Goal: Obtain resource: Download file/media

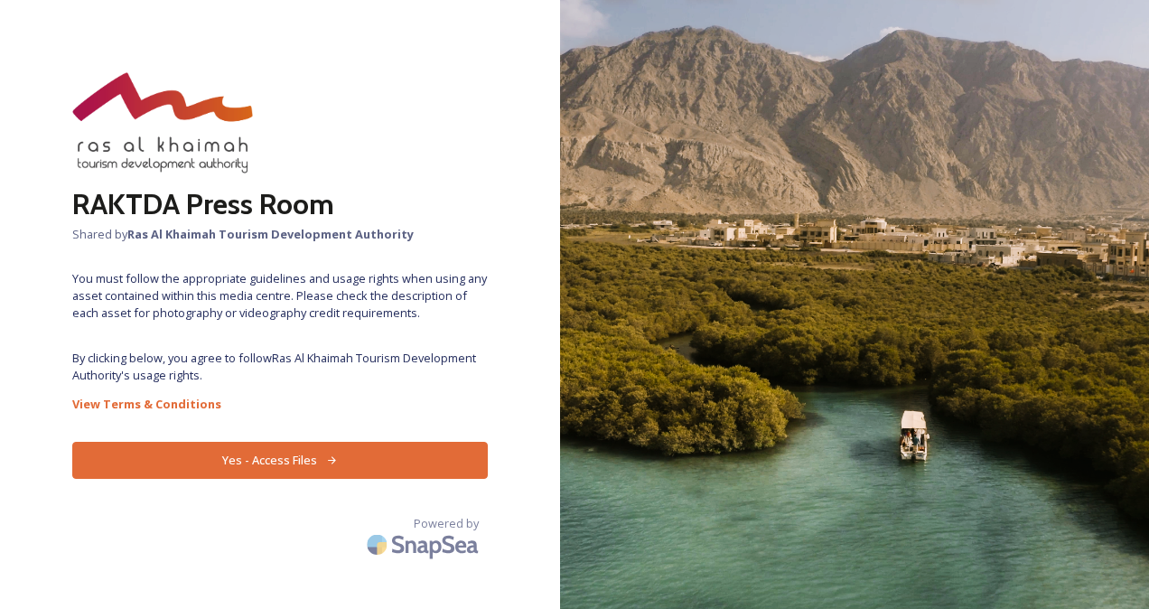
click at [405, 462] on button "Yes - Access Files" at bounding box center [280, 460] width 416 height 37
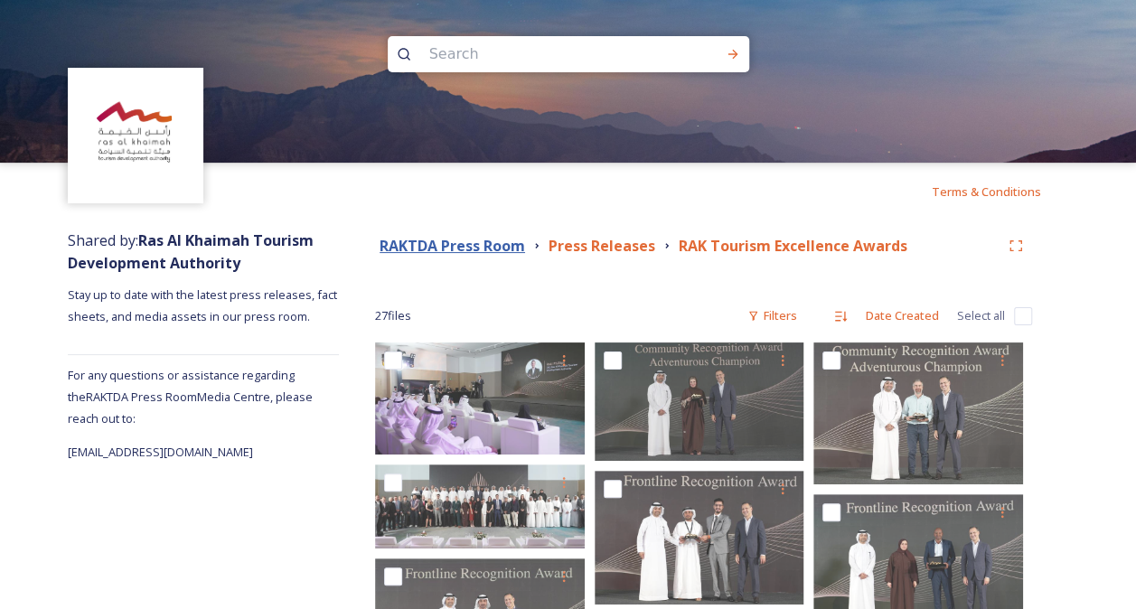
click at [494, 250] on strong "RAKTDA Press Room" at bounding box center [451, 246] width 145 height 20
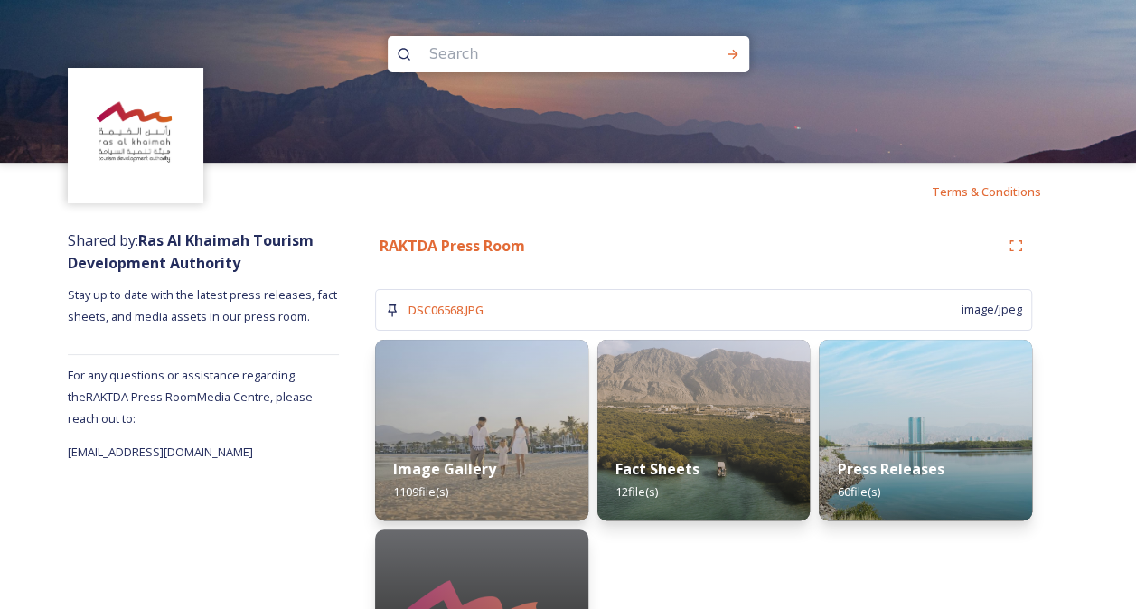
scroll to position [118, 0]
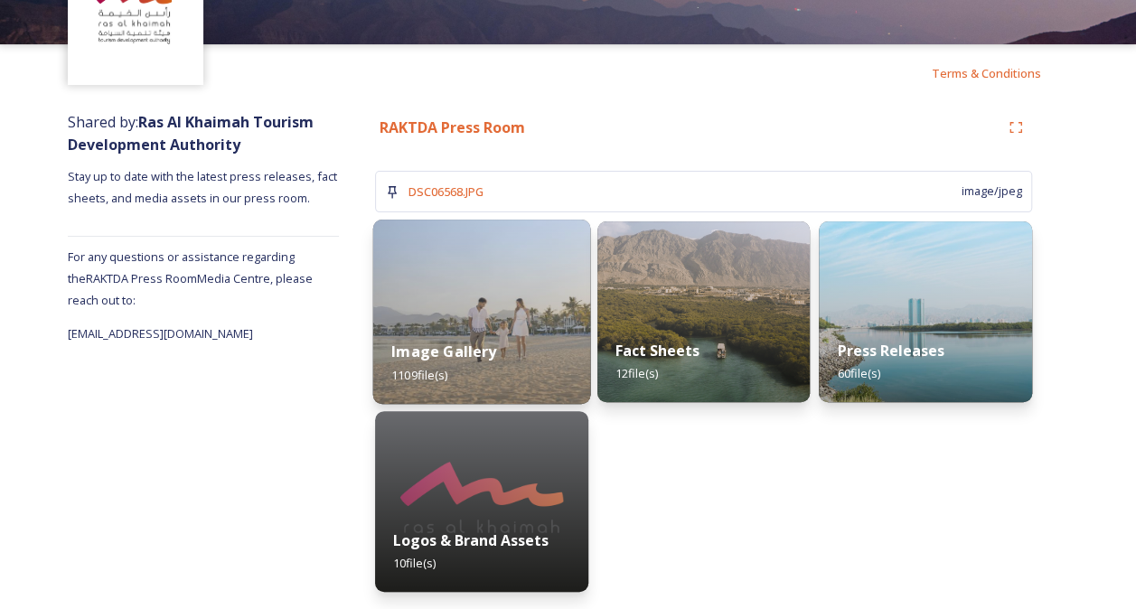
click at [501, 310] on img at bounding box center [481, 312] width 217 height 184
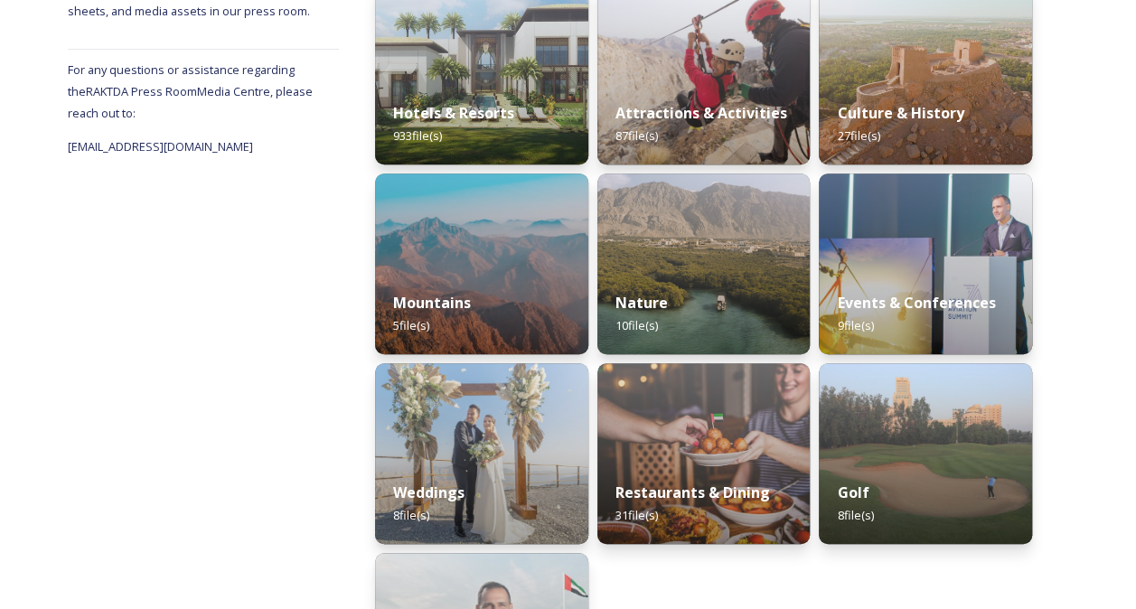
scroll to position [329, 0]
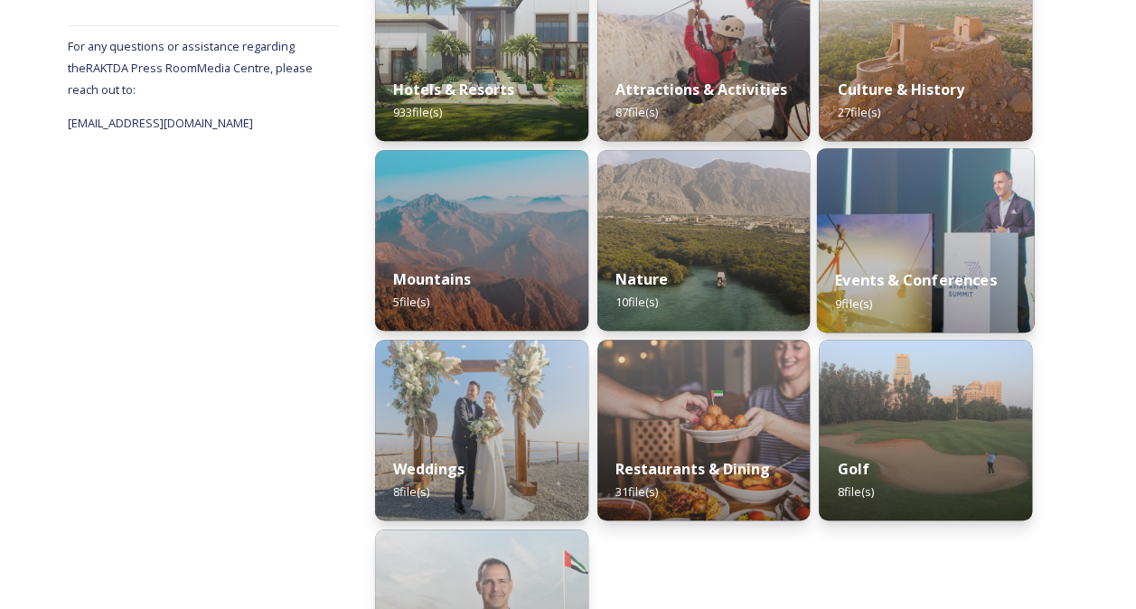
click at [934, 216] on img at bounding box center [925, 240] width 217 height 184
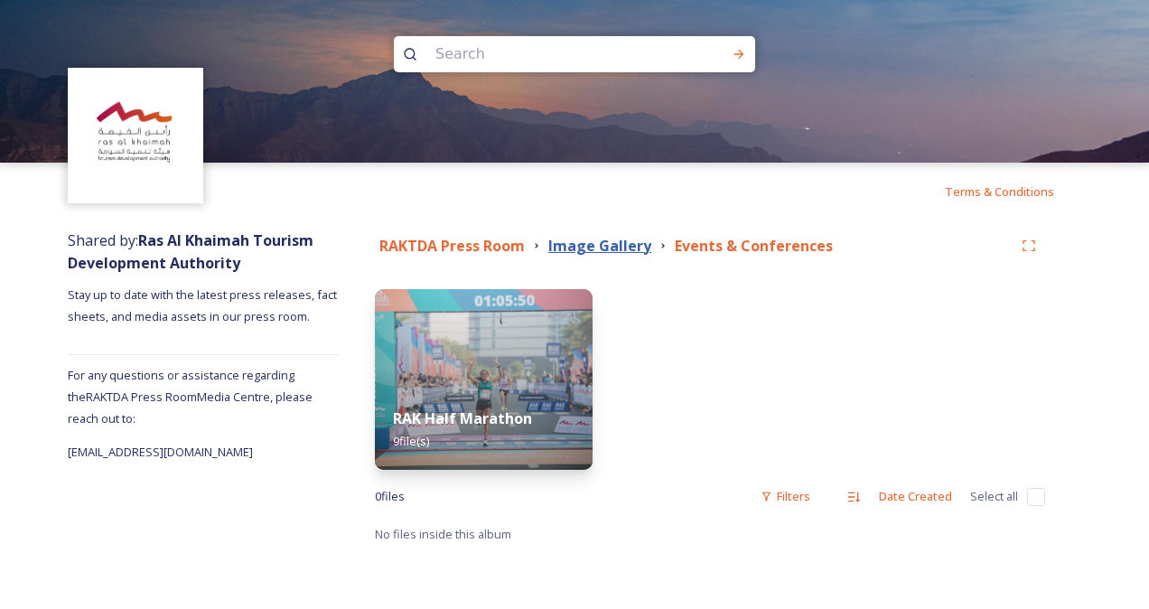
click at [622, 248] on strong "Image Gallery" at bounding box center [599, 246] width 103 height 20
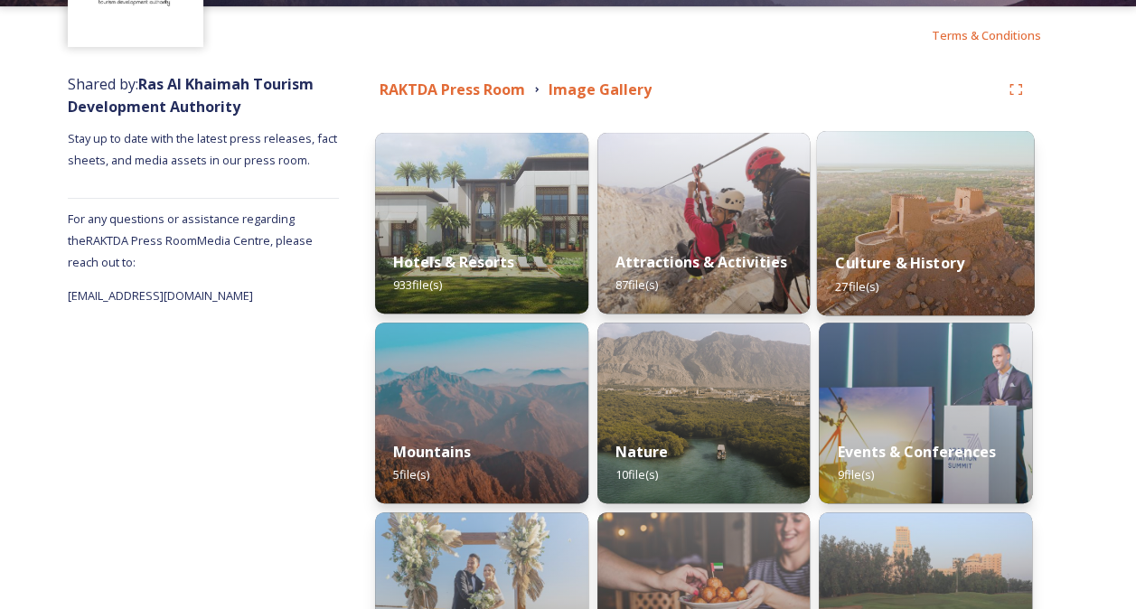
scroll to position [157, 0]
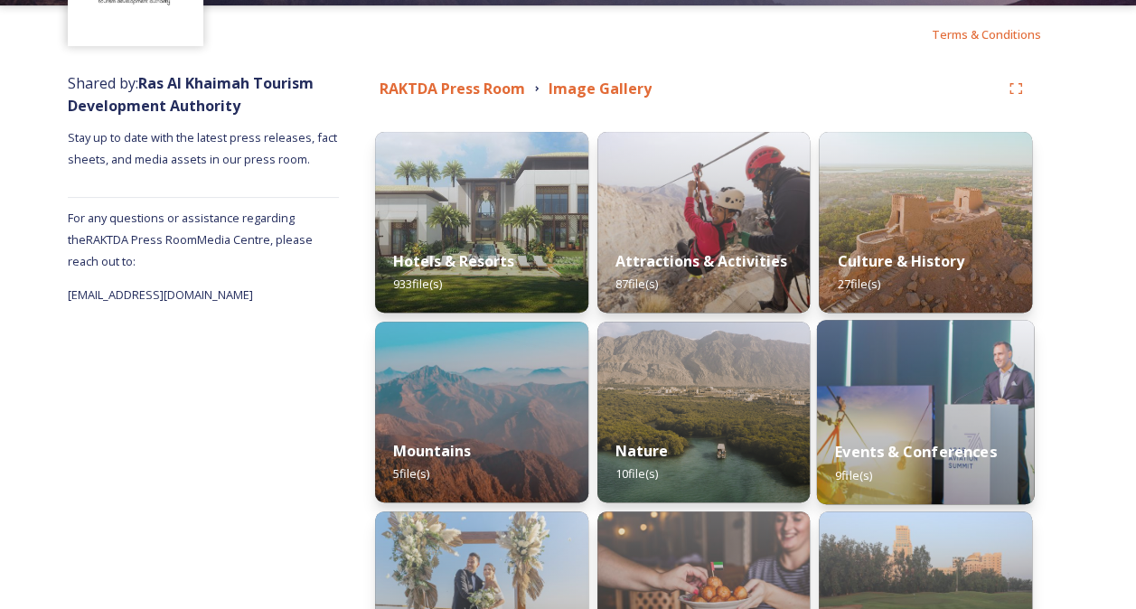
click at [920, 398] on img at bounding box center [925, 412] width 217 height 184
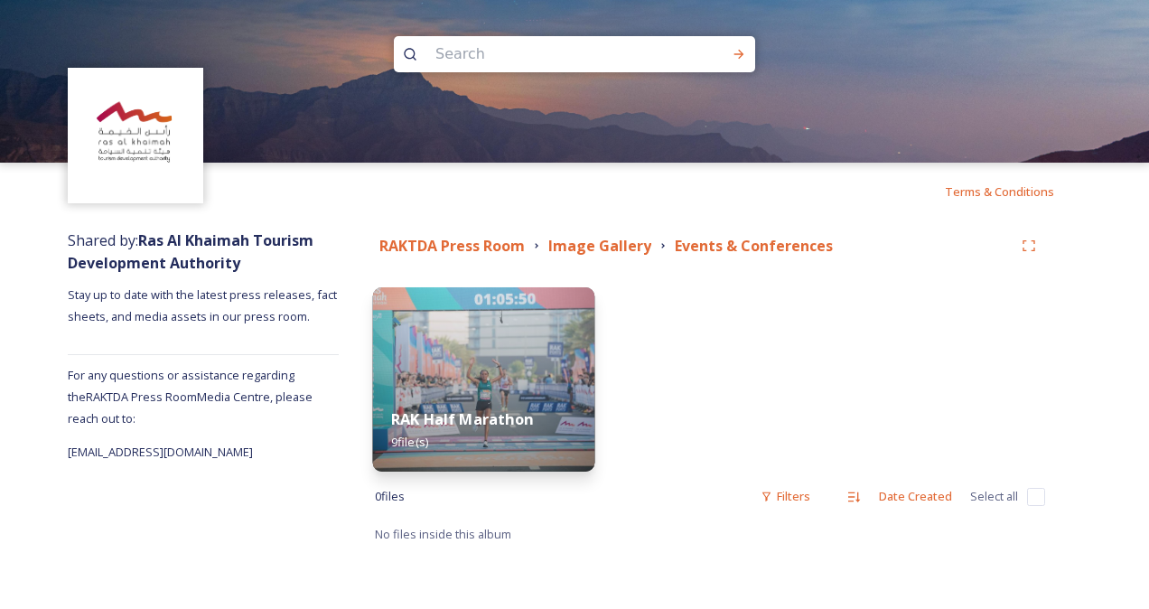
click at [492, 313] on img at bounding box center [483, 379] width 221 height 184
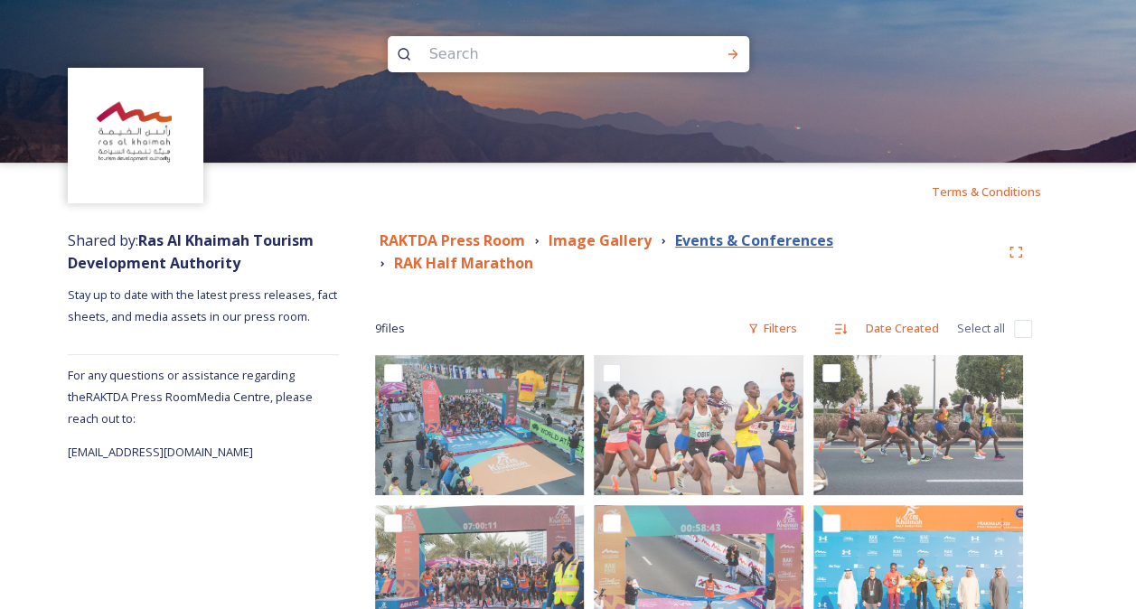
click at [763, 248] on strong "Events & Conferences" at bounding box center [754, 240] width 158 height 20
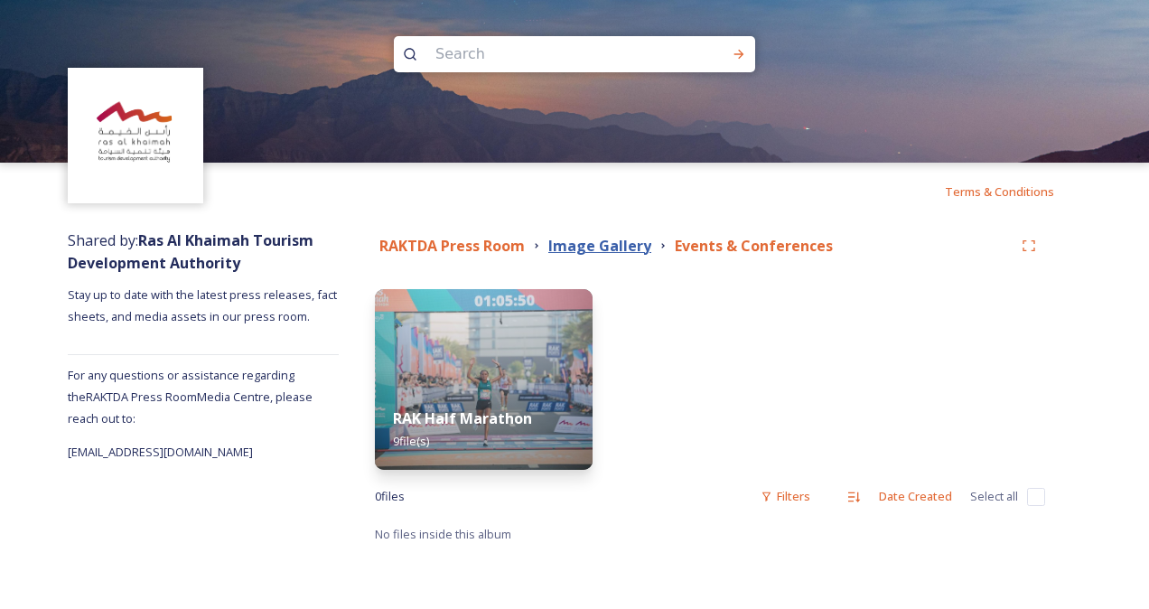
click at [632, 251] on strong "Image Gallery" at bounding box center [599, 246] width 103 height 20
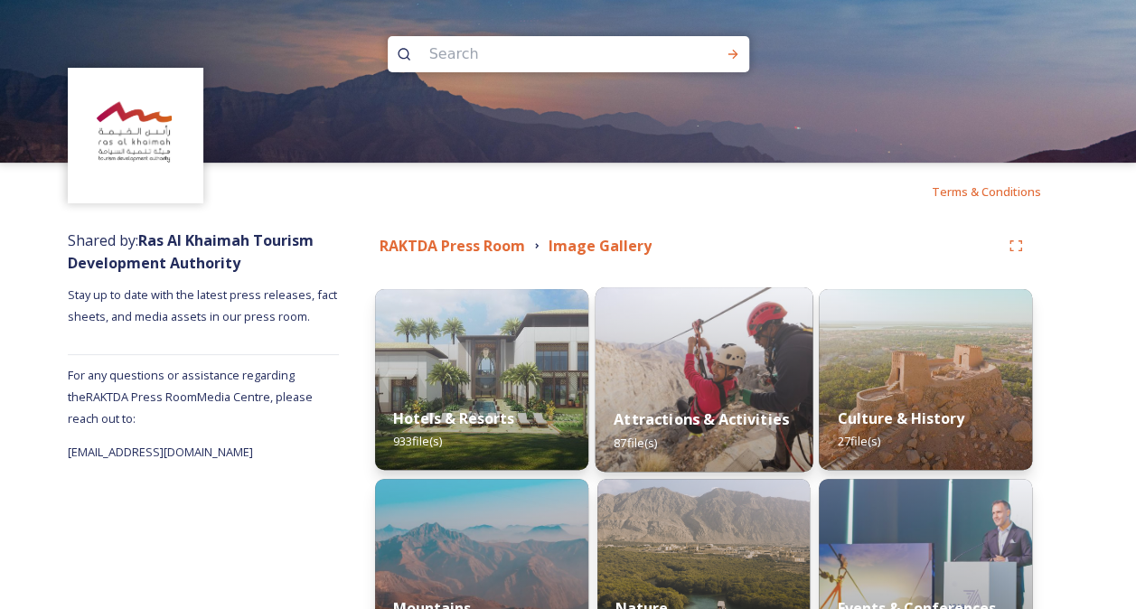
scroll to position [182, 0]
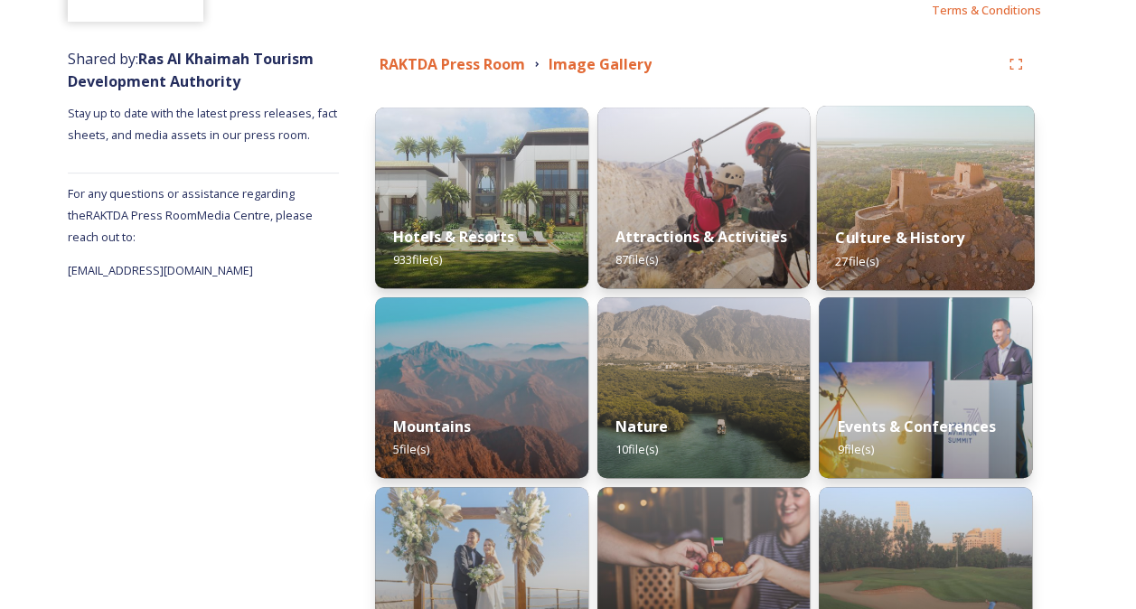
click at [884, 240] on strong "Culture & History" at bounding box center [899, 238] width 129 height 20
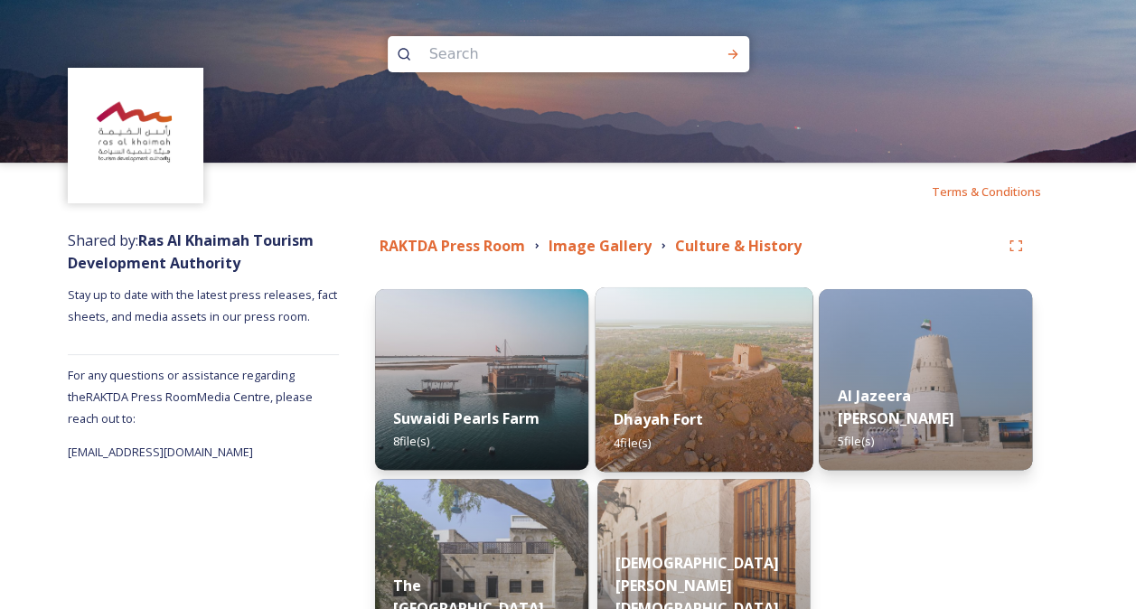
scroll to position [135, 0]
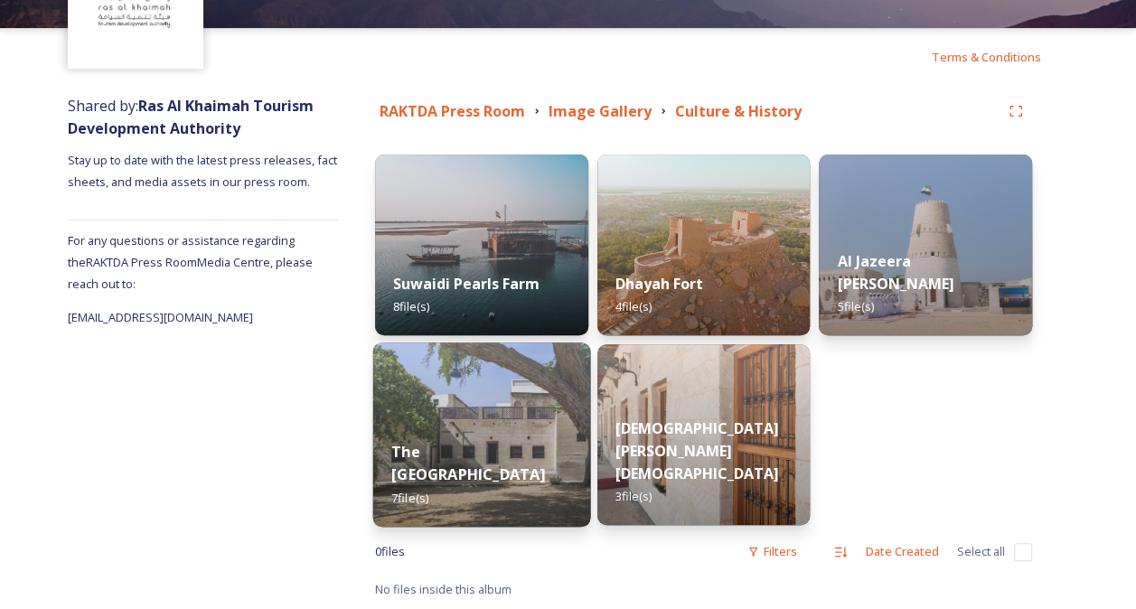
click at [528, 458] on strong "The [GEOGRAPHIC_DATA]" at bounding box center [468, 462] width 154 height 43
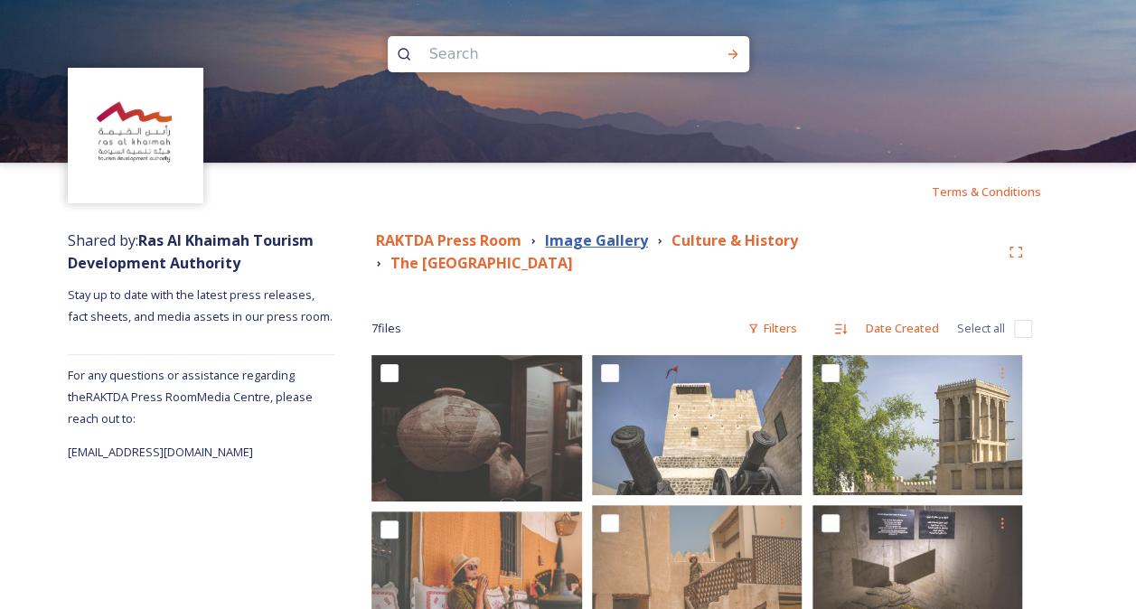
click at [587, 243] on strong "Image Gallery" at bounding box center [596, 240] width 103 height 20
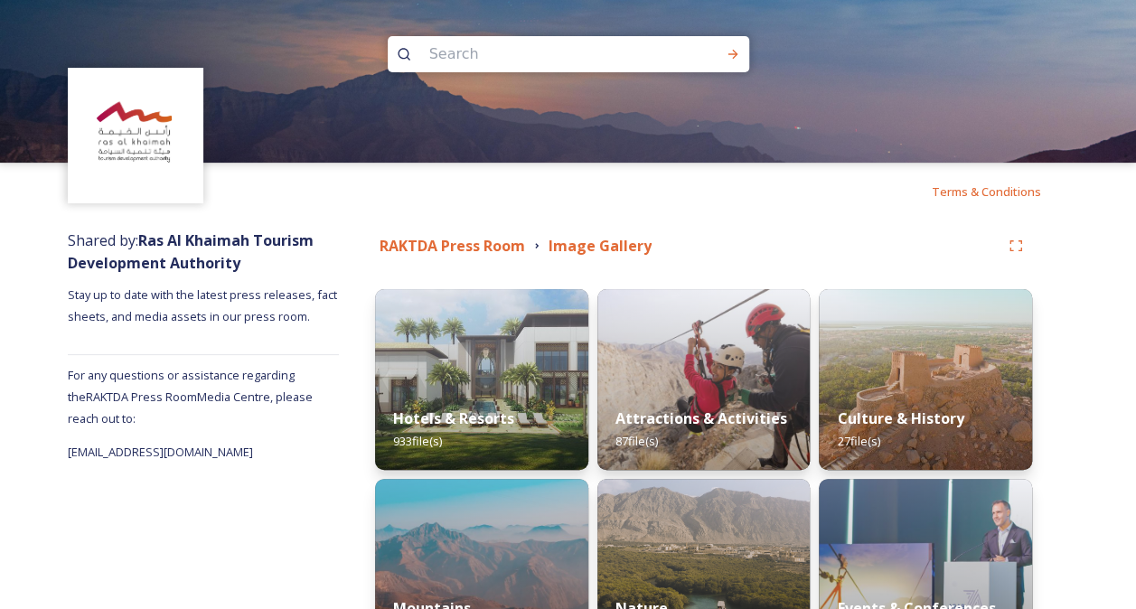
scroll to position [50, 0]
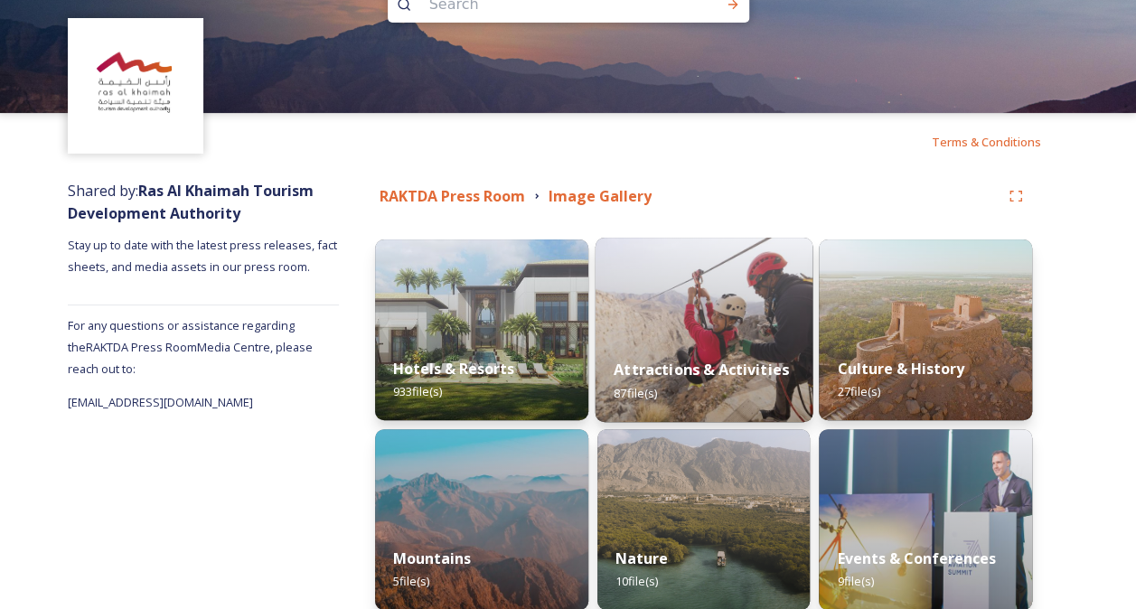
click at [676, 308] on img at bounding box center [703, 330] width 217 height 184
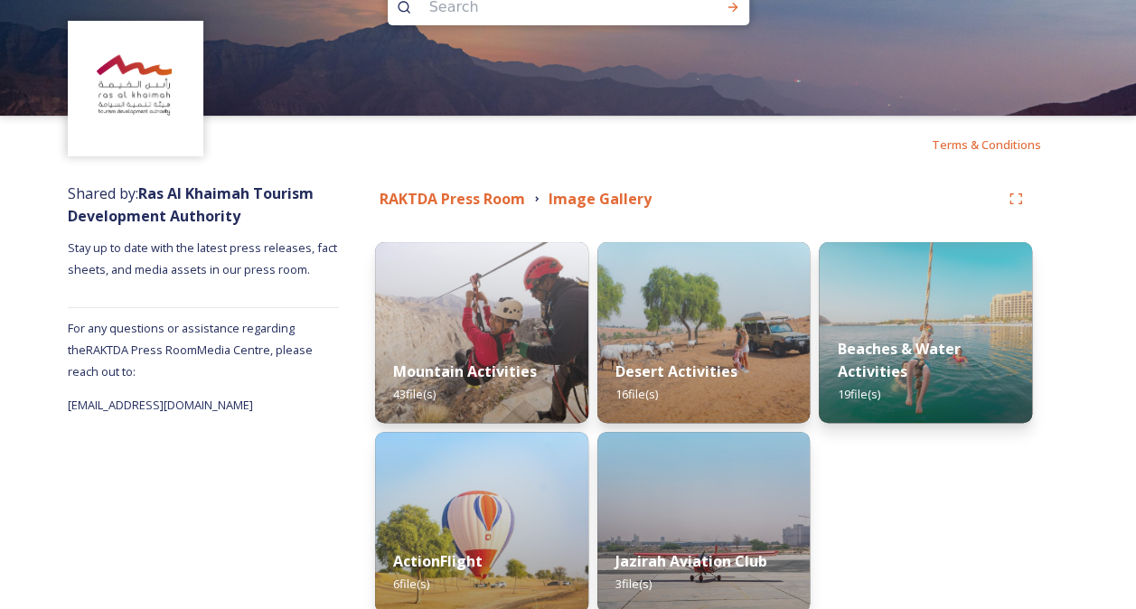
scroll to position [135, 0]
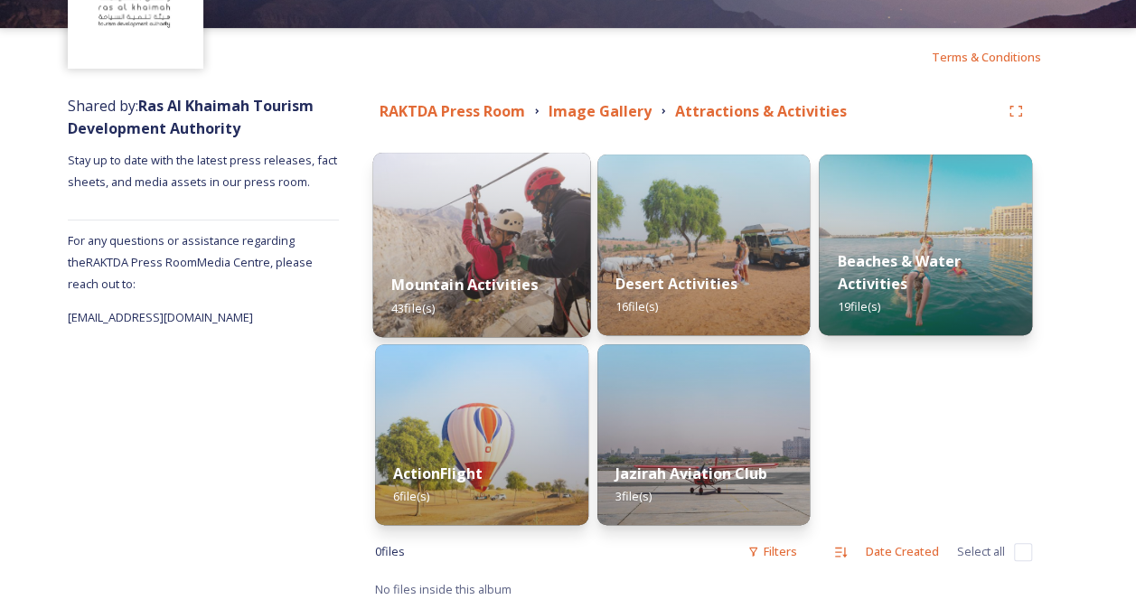
click at [493, 224] on img at bounding box center [481, 245] width 217 height 184
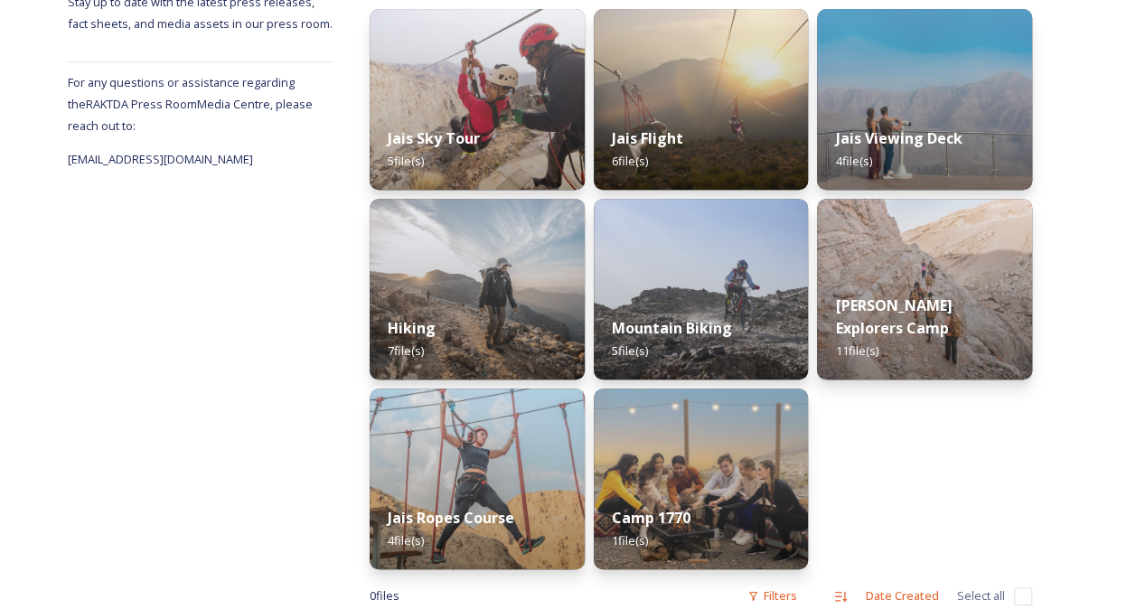
scroll to position [321, 0]
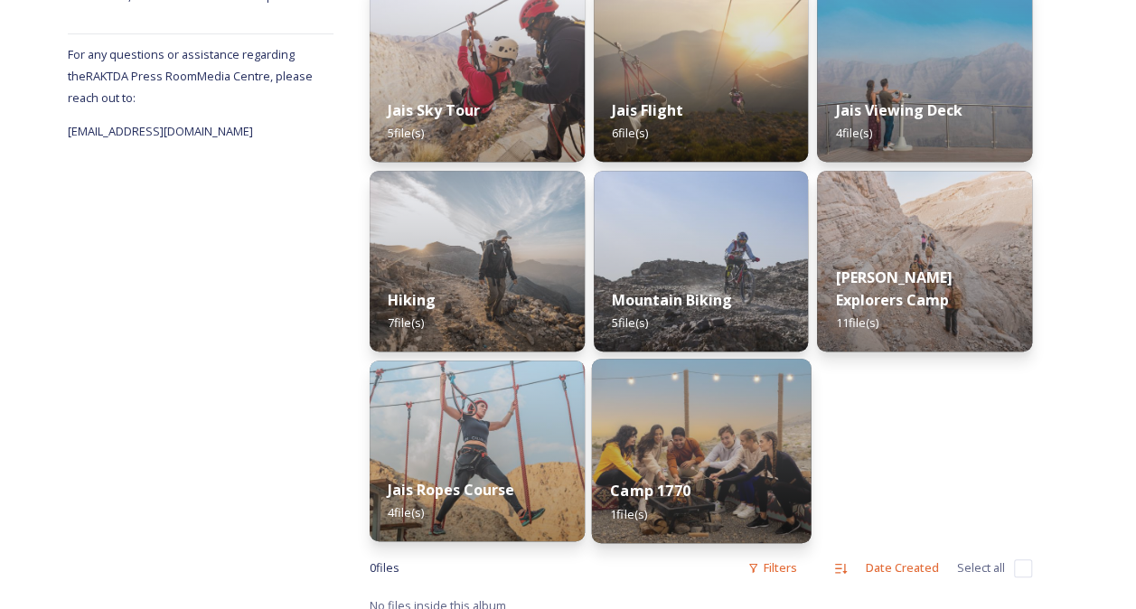
click at [750, 421] on img at bounding box center [700, 451] width 219 height 184
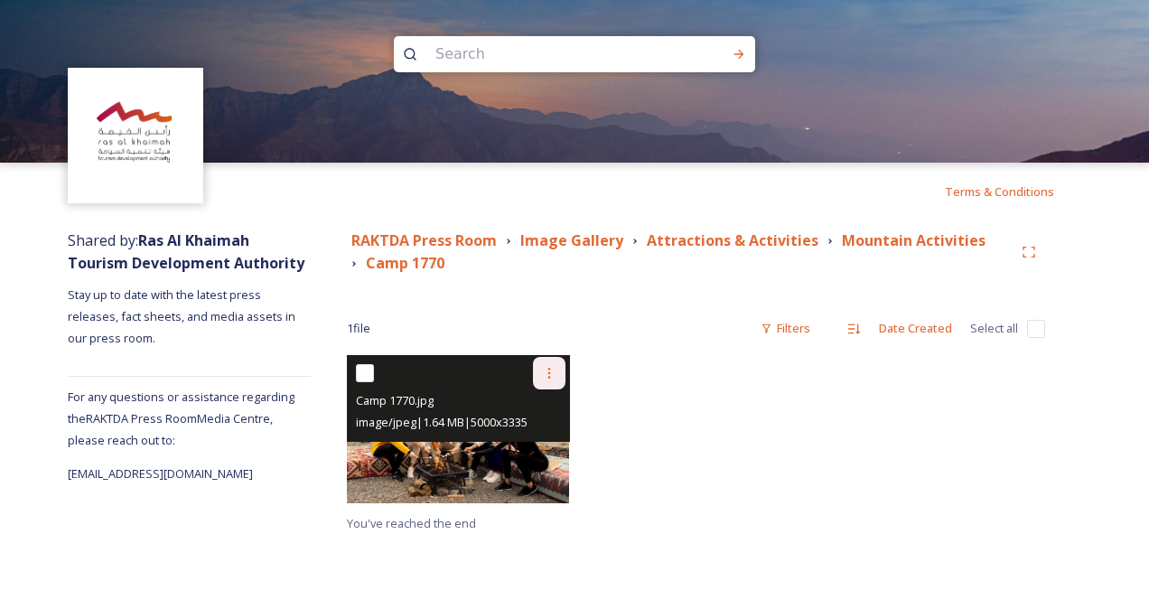
click at [551, 379] on icon at bounding box center [549, 373] width 14 height 14
click at [513, 442] on span "Download" at bounding box center [528, 447] width 55 height 17
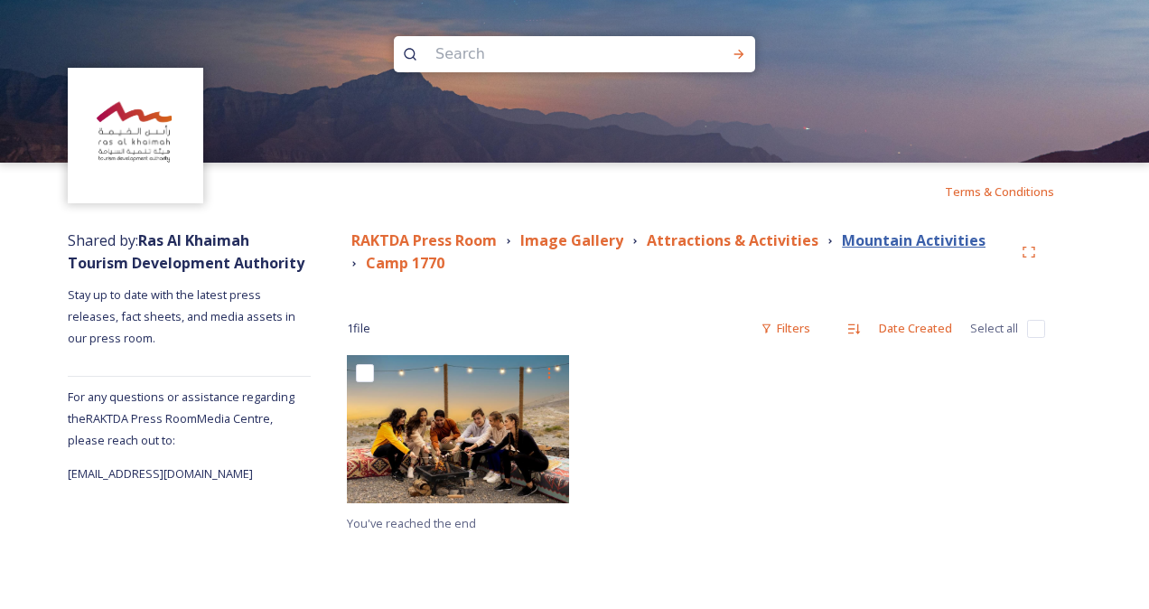
click at [885, 240] on strong "Mountain Activities" at bounding box center [914, 240] width 144 height 20
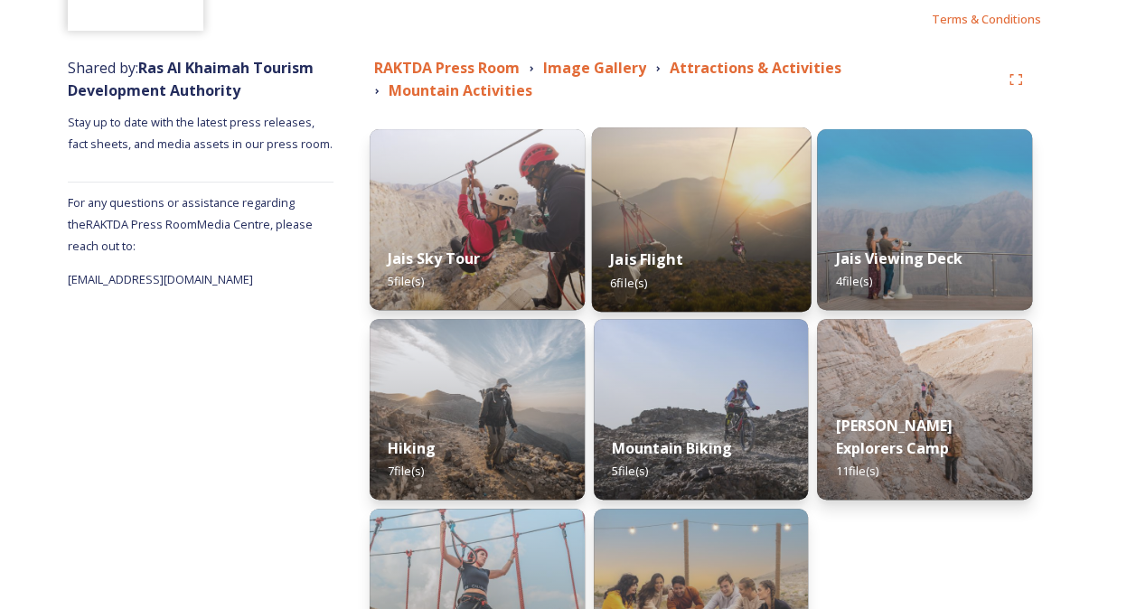
scroll to position [173, 0]
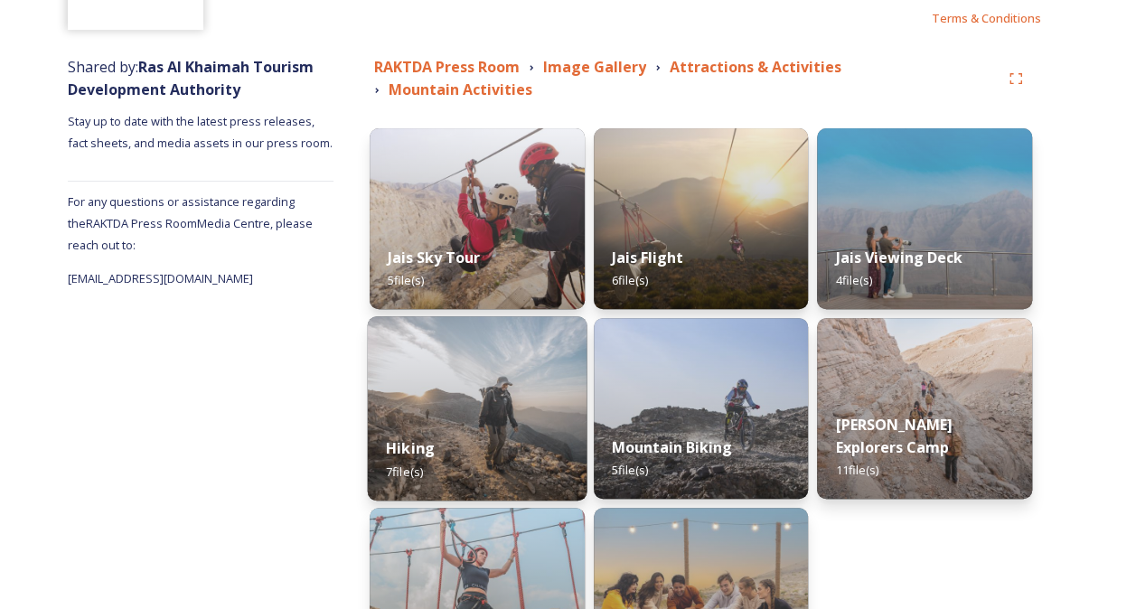
click at [485, 387] on img at bounding box center [477, 408] width 219 height 184
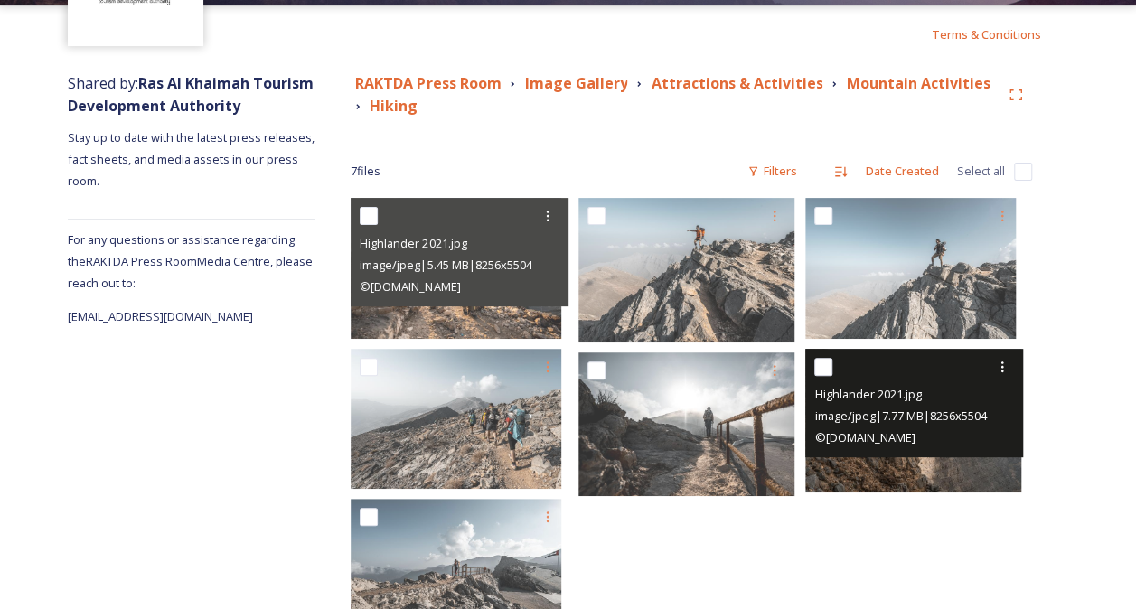
scroll to position [166, 0]
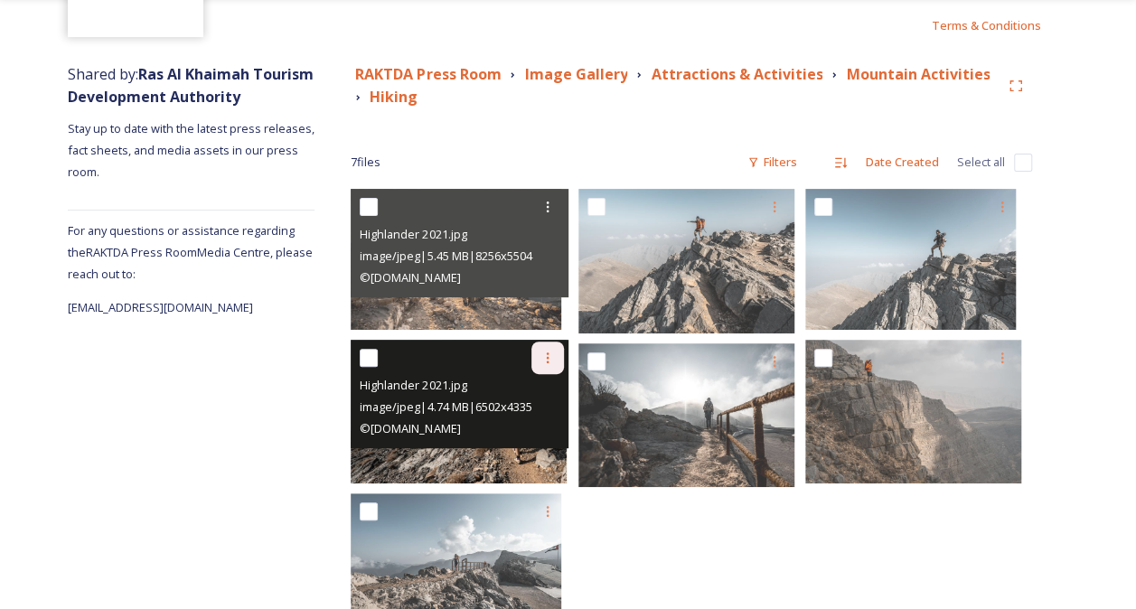
click at [548, 369] on div at bounding box center [547, 358] width 33 height 33
click at [561, 434] on div "Download" at bounding box center [526, 432] width 73 height 35
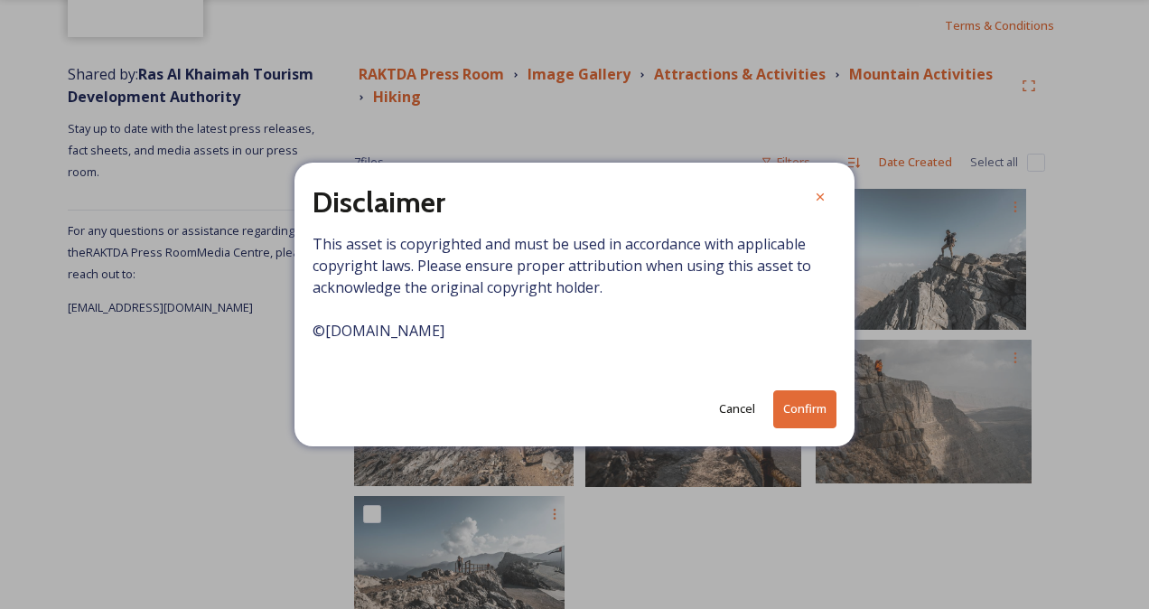
click at [790, 405] on button "Confirm" at bounding box center [804, 408] width 63 height 37
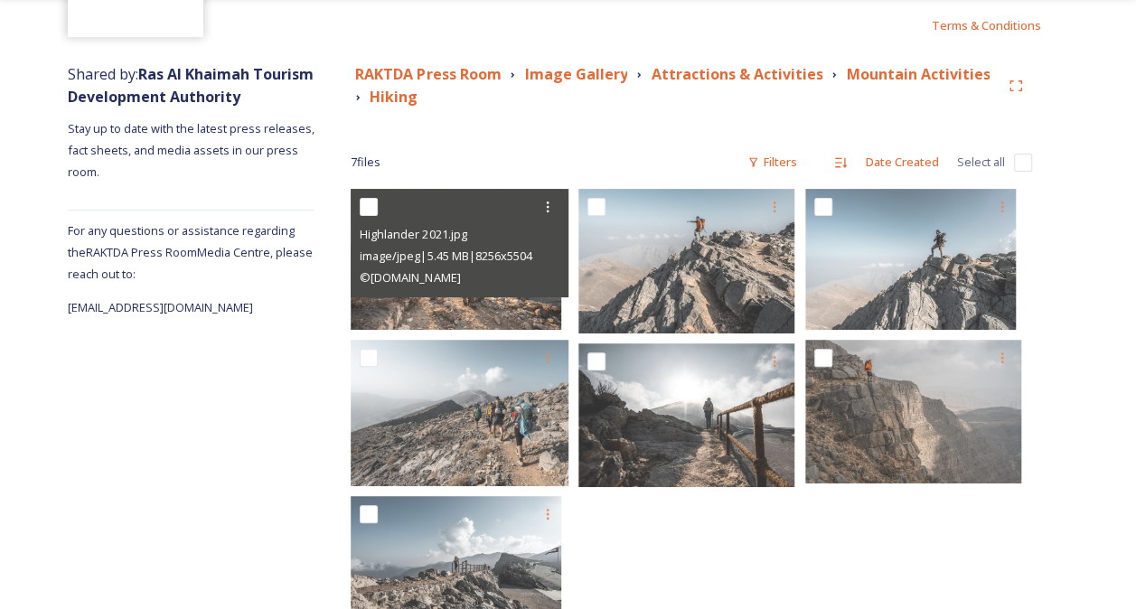
click at [629, 67] on div "Image Gallery" at bounding box center [568, 74] width 126 height 23
click at [851, 78] on strong "Mountain Activities" at bounding box center [918, 74] width 144 height 20
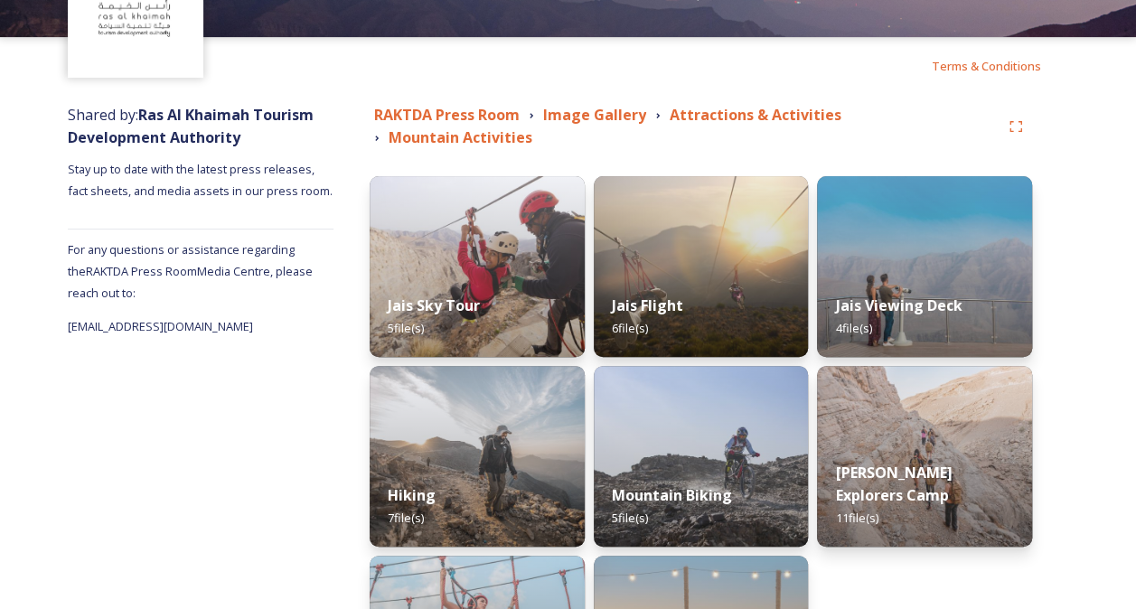
scroll to position [127, 0]
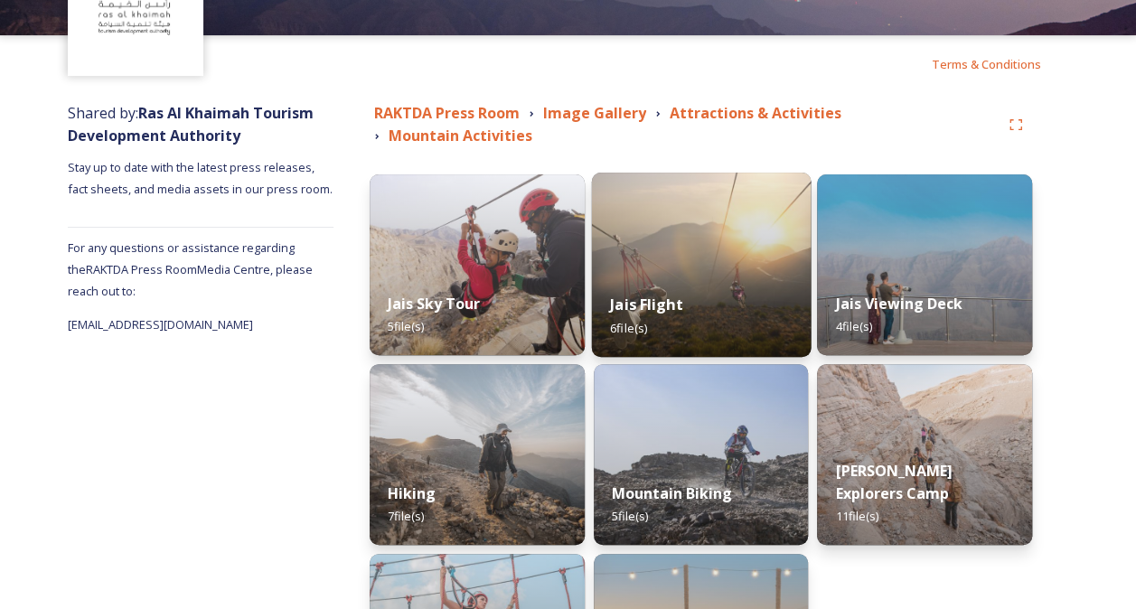
click at [735, 268] on img at bounding box center [700, 265] width 219 height 184
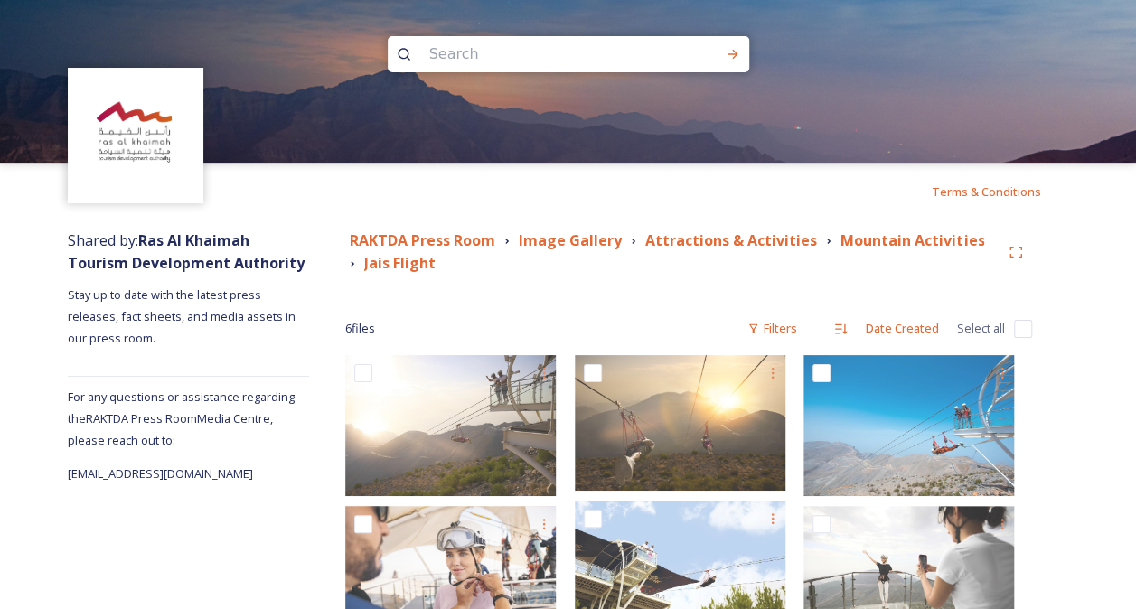
scroll to position [76, 0]
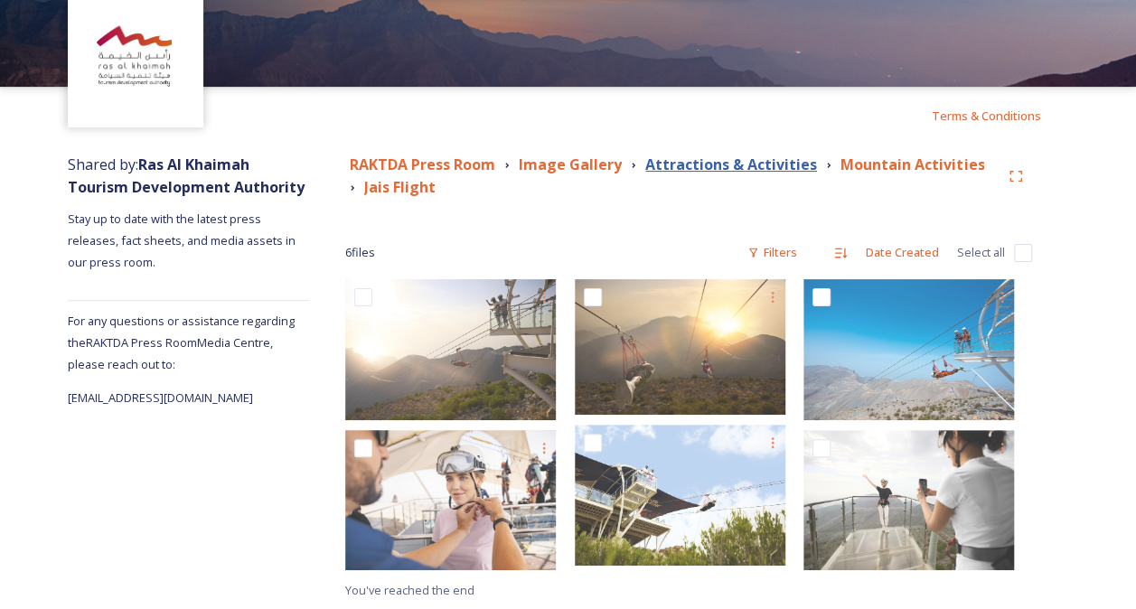
click at [791, 164] on strong "Attractions & Activities" at bounding box center [731, 165] width 172 height 20
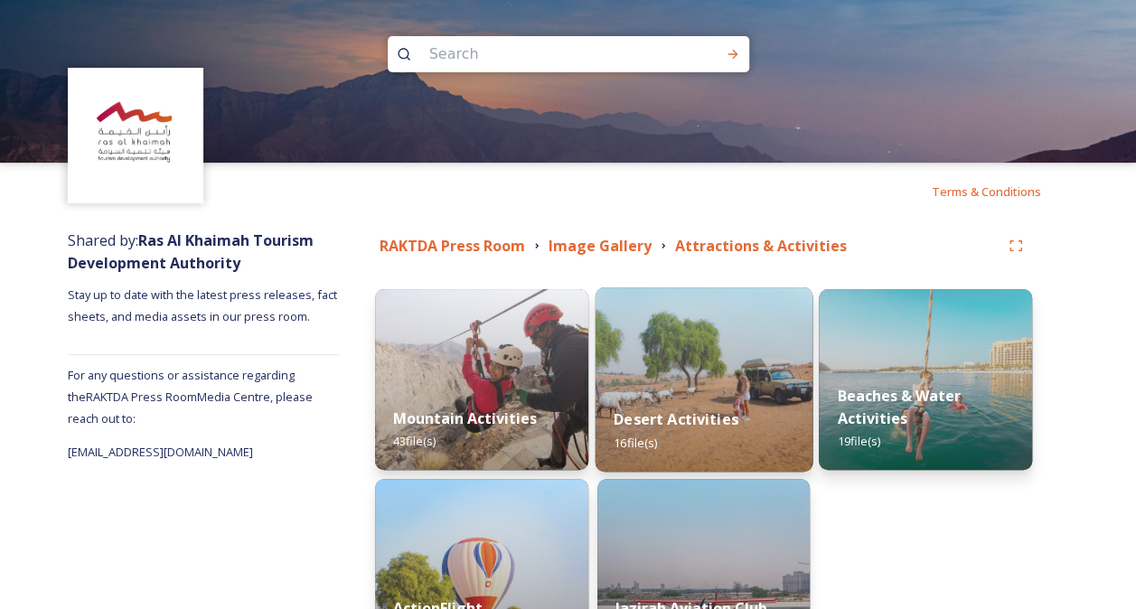
click at [737, 356] on img at bounding box center [703, 379] width 217 height 184
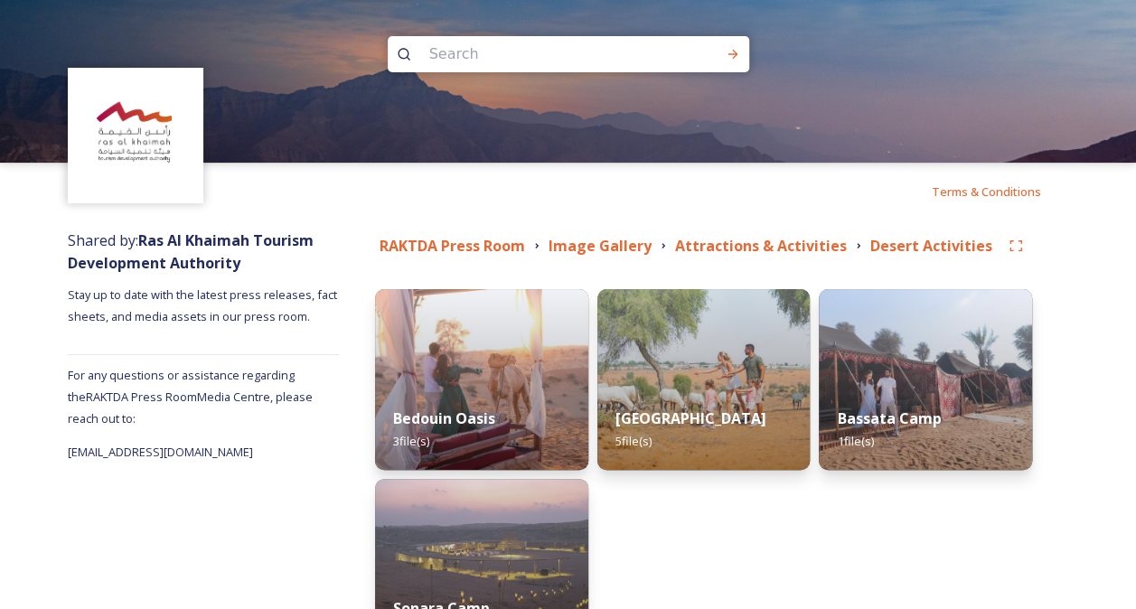
scroll to position [66, 0]
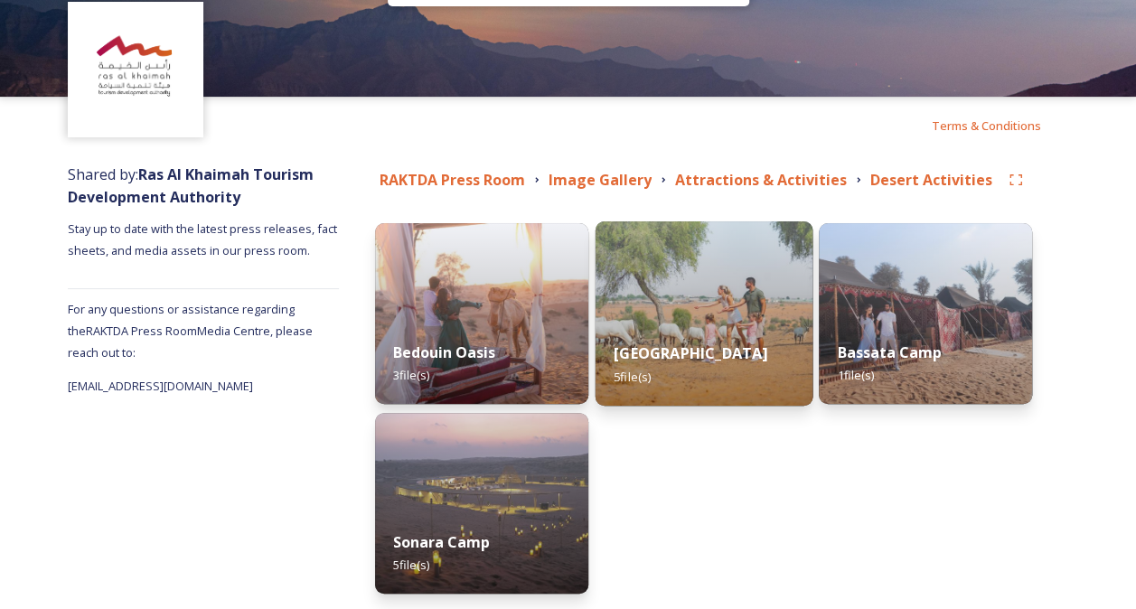
click at [651, 320] on img at bounding box center [703, 313] width 217 height 184
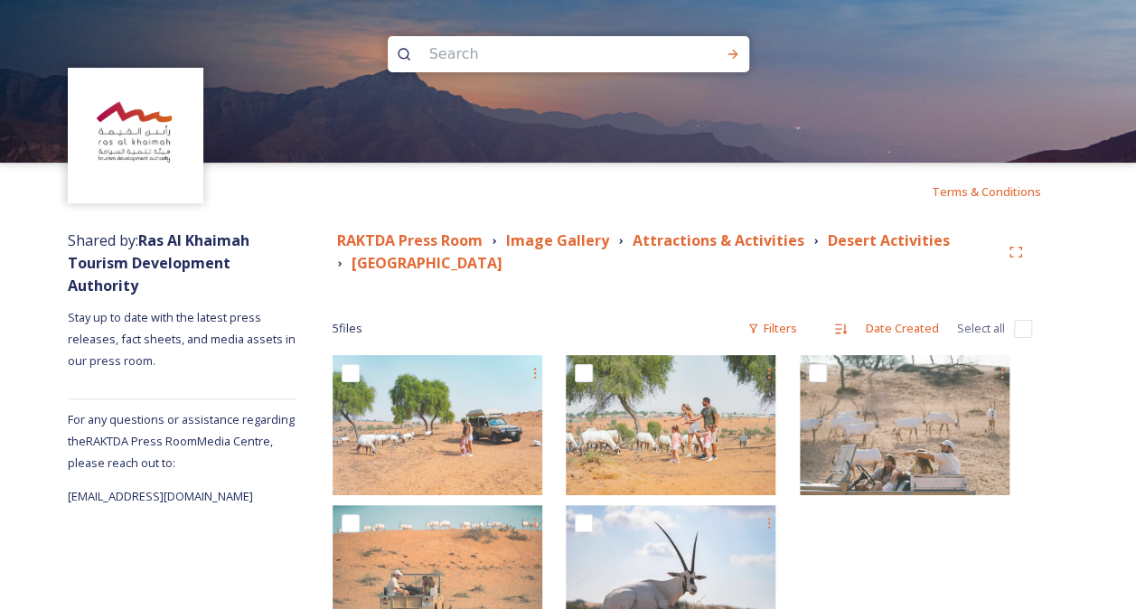
scroll to position [71, 0]
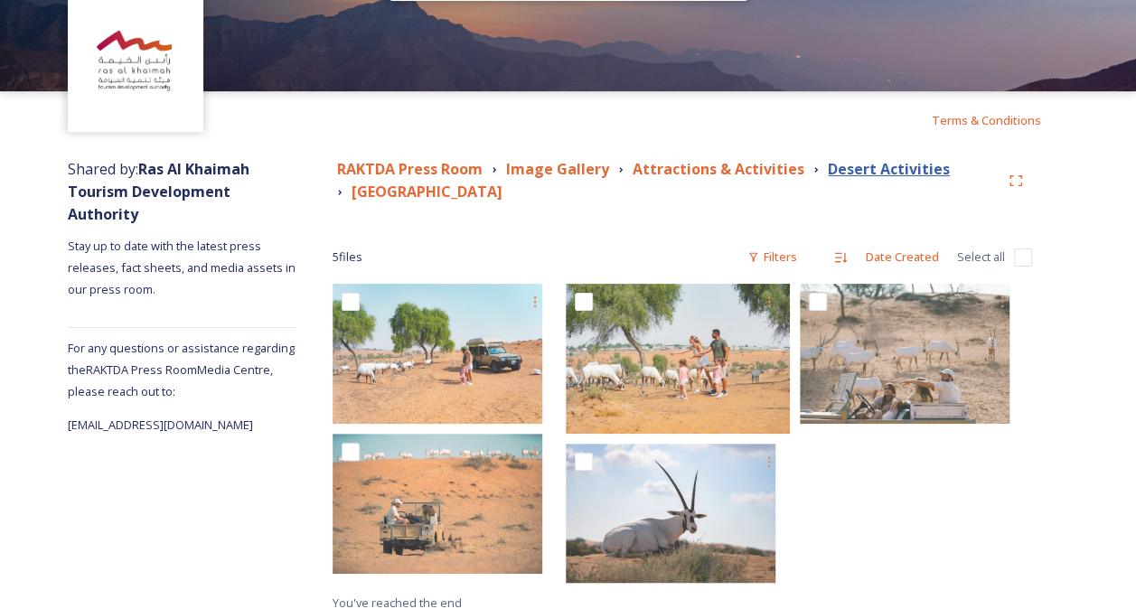
click at [849, 164] on strong "Desert Activities" at bounding box center [889, 169] width 122 height 20
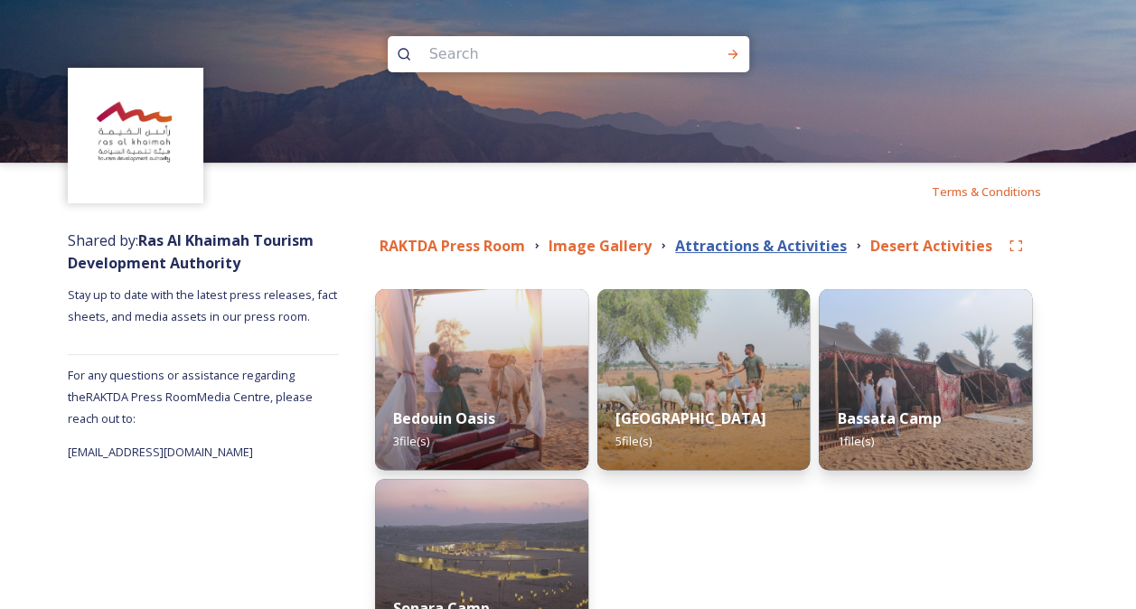
click at [789, 241] on strong "Attractions & Activities" at bounding box center [761, 246] width 172 height 20
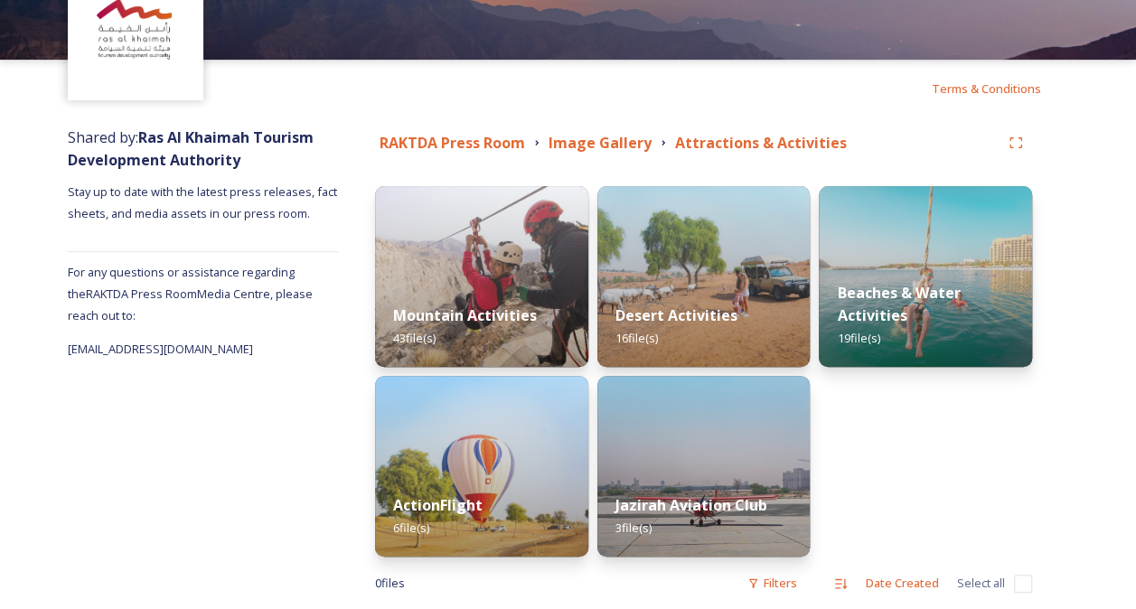
scroll to position [105, 0]
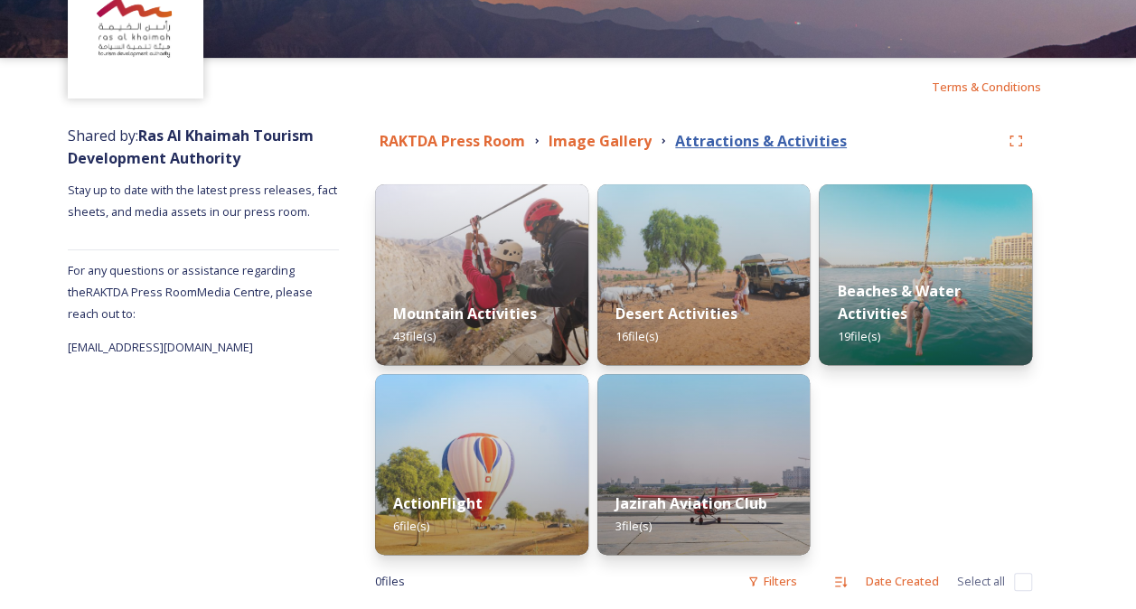
click at [778, 136] on strong "Attractions & Activities" at bounding box center [761, 141] width 172 height 20
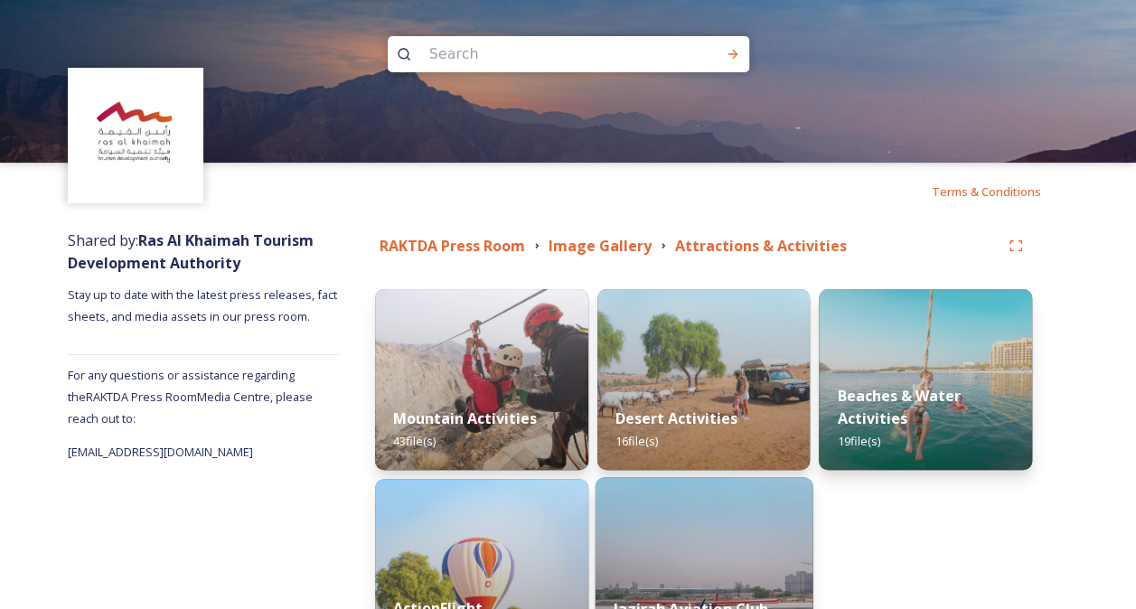
scroll to position [135, 0]
